Goal: Task Accomplishment & Management: Manage account settings

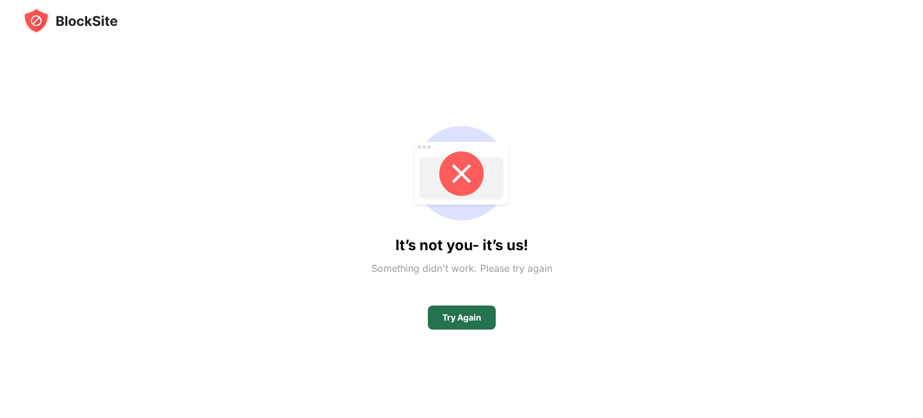
click at [442, 322] on div "Try Again" at bounding box center [461, 318] width 39 height 10
click at [478, 314] on div "Try Again" at bounding box center [461, 318] width 39 height 10
click at [549, 21] on div "It’s not you- it’s us! Something didn't work. Please try again Try Again" at bounding box center [461, 209] width 923 height 418
click at [484, 317] on div "Try Again" at bounding box center [462, 317] width 68 height 24
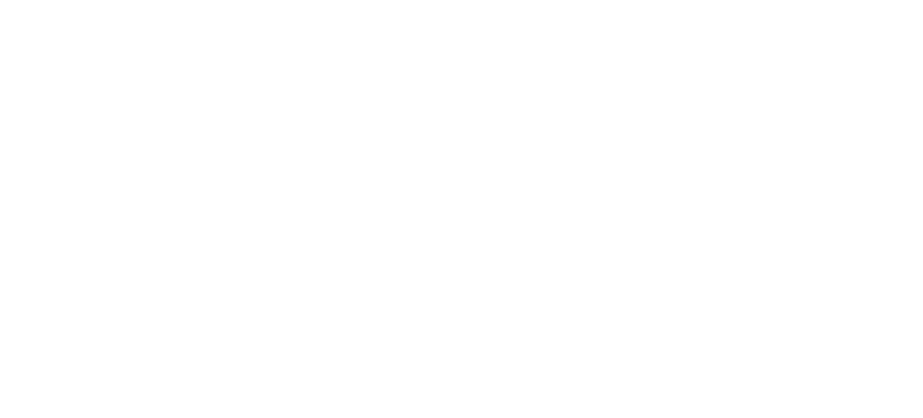
click at [312, 5] on html at bounding box center [461, 2] width 923 height 5
click at [351, 5] on html at bounding box center [461, 2] width 923 height 5
click at [701, 5] on html at bounding box center [461, 2] width 923 height 5
click at [923, 5] on html at bounding box center [461, 2] width 923 height 5
drag, startPoint x: 923, startPoint y: 62, endPoint x: 832, endPoint y: -7, distance: 113.7
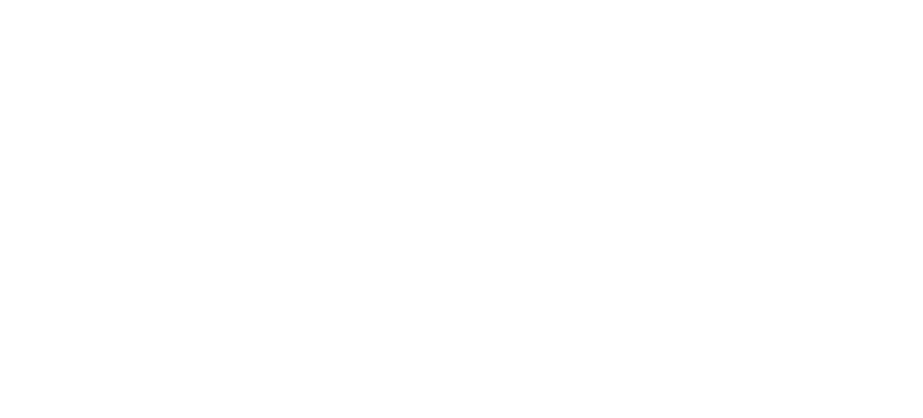
click at [832, 0] on html at bounding box center [461, 2] width 923 height 5
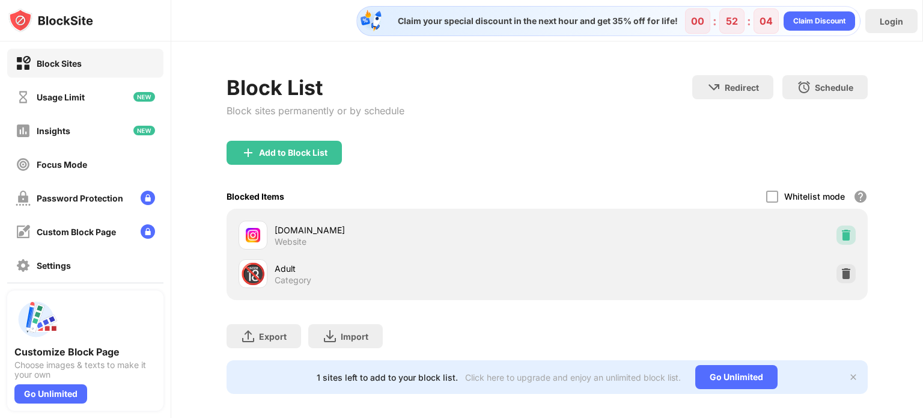
click at [837, 240] on div at bounding box center [846, 234] width 19 height 19
